Goal: Information Seeking & Learning: Learn about a topic

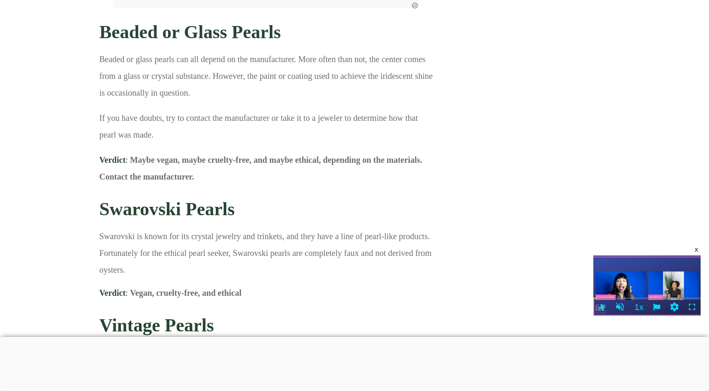
scroll to position [4359, 0]
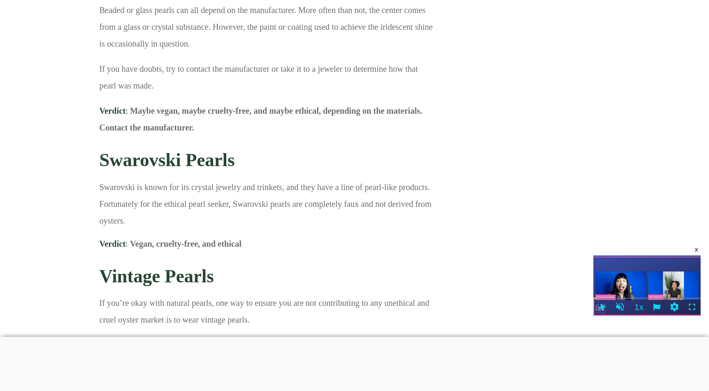
click at [221, 166] on strong "Swarovski Pearls" at bounding box center [166, 160] width 135 height 21
drag, startPoint x: 241, startPoint y: 161, endPoint x: 105, endPoint y: 165, distance: 135.9
click at [105, 165] on h3 "Swarovski Pearls" at bounding box center [266, 160] width 334 height 35
click at [262, 165] on h3 "Swarovski Pearls" at bounding box center [266, 160] width 334 height 35
drag, startPoint x: 243, startPoint y: 163, endPoint x: 104, endPoint y: 163, distance: 139.6
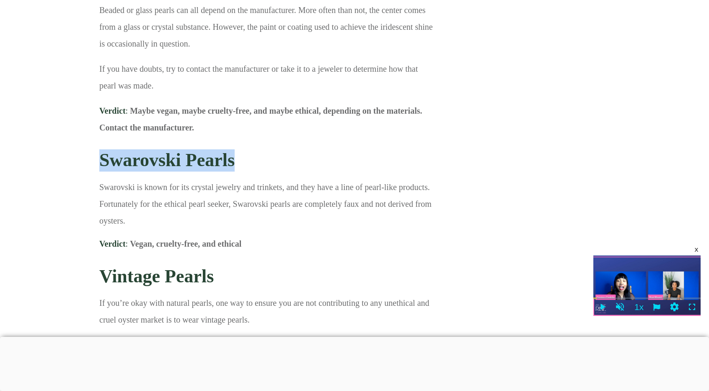
click at [104, 163] on h3 "Swarovski Pearls" at bounding box center [266, 160] width 334 height 35
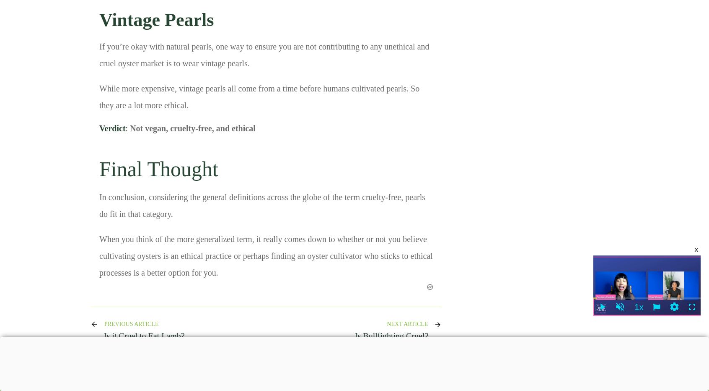
scroll to position [4569, 0]
